Goal: Information Seeking & Learning: Learn about a topic

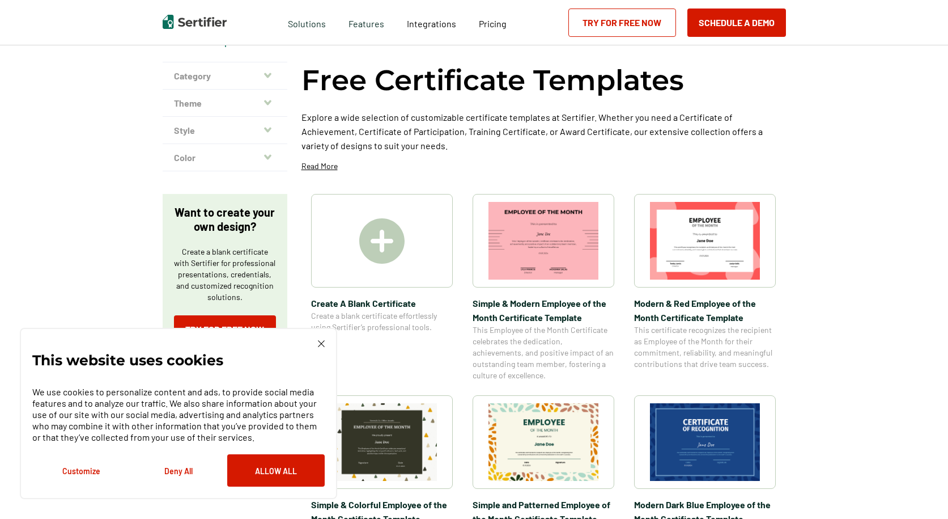
scroll to position [57, 0]
click at [319, 348] on div "This website uses cookies We use cookies to personalize content and ads, to pro…" at bounding box center [178, 413] width 293 height 146
click at [322, 342] on img at bounding box center [321, 343] width 7 height 7
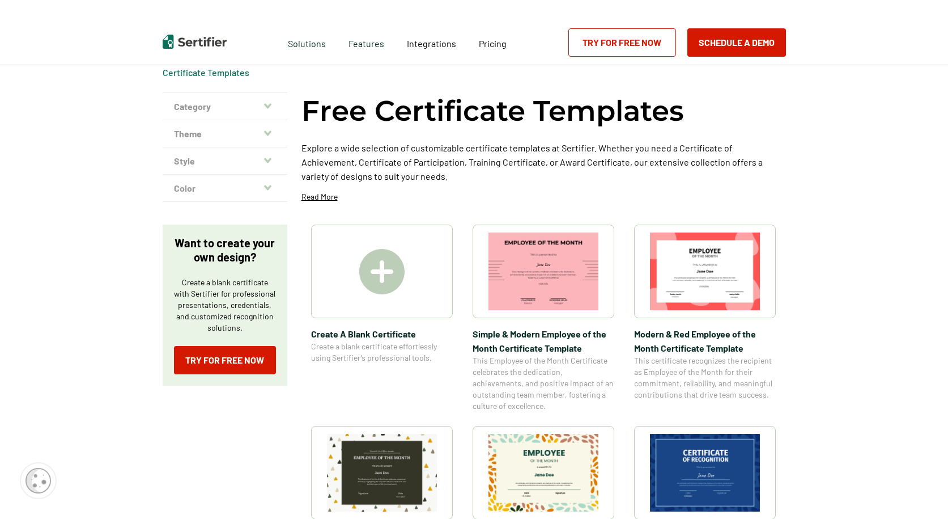
scroll to position [0, 0]
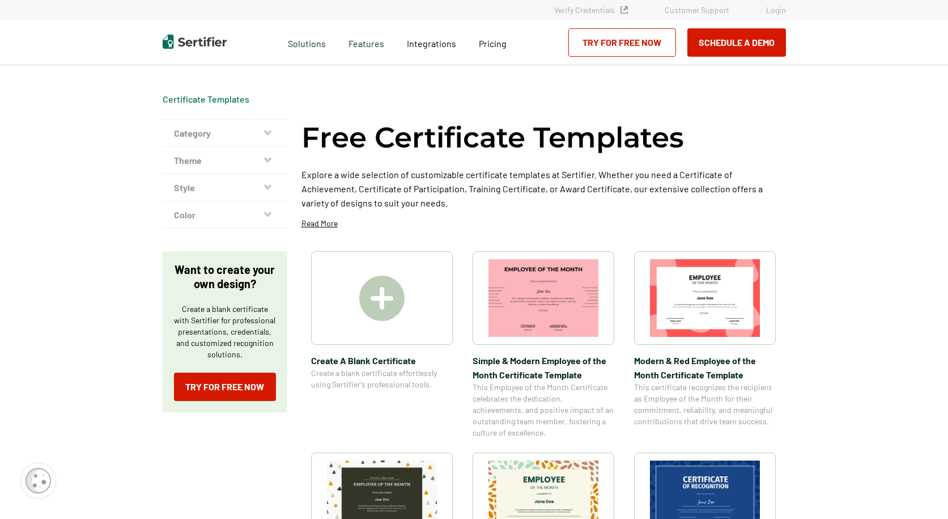
click at [255, 130] on button "Category" at bounding box center [225, 133] width 125 height 27
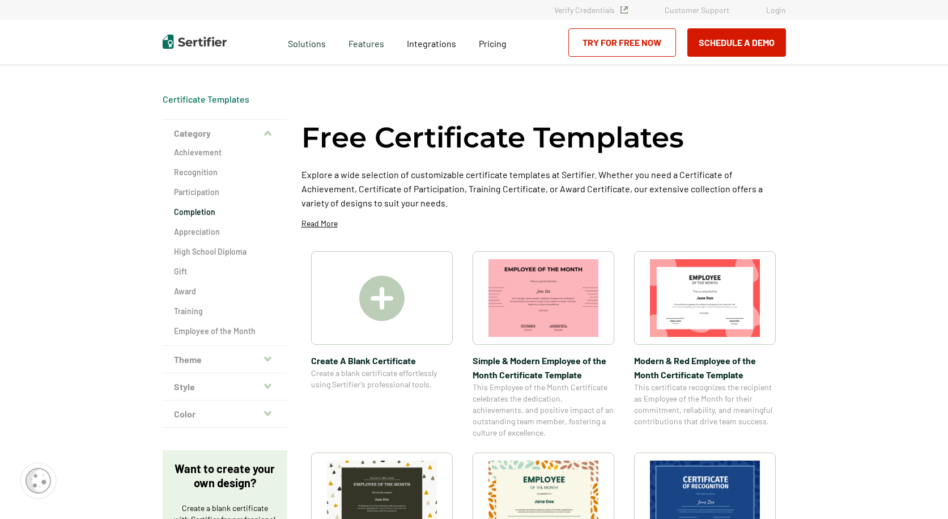
click at [202, 215] on h2 "Completion" at bounding box center [225, 211] width 102 height 11
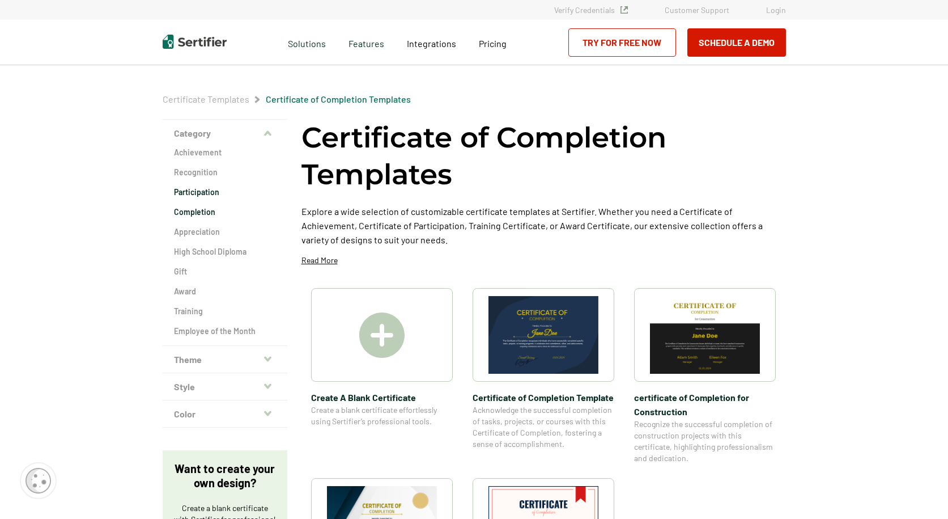
click at [188, 195] on h2 "Participation" at bounding box center [225, 192] width 102 height 11
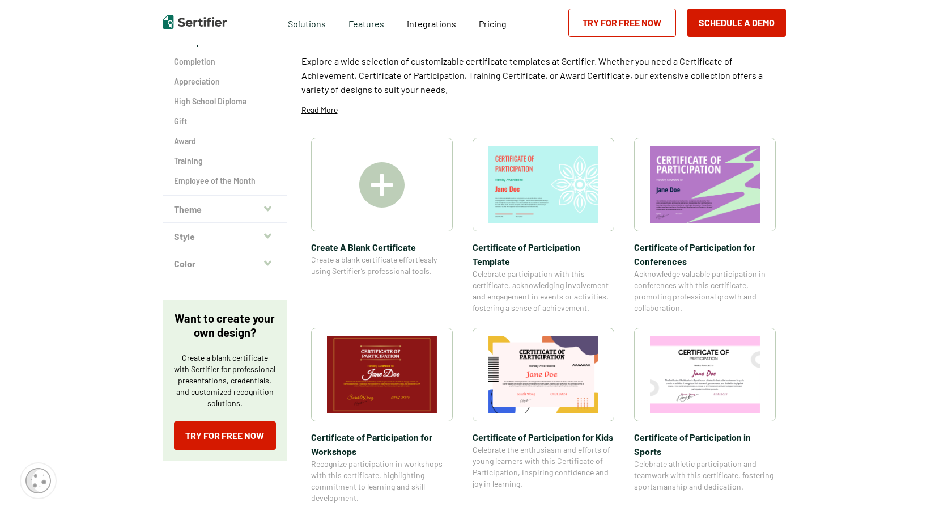
scroll to position [170, 0]
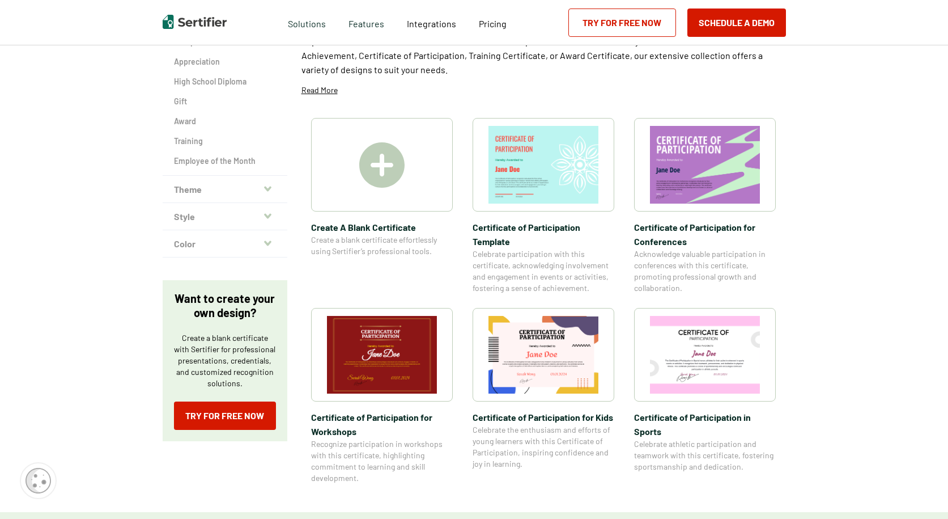
click at [376, 177] on img at bounding box center [381, 164] width 45 height 45
